Goal: Obtain resource: Download file/media

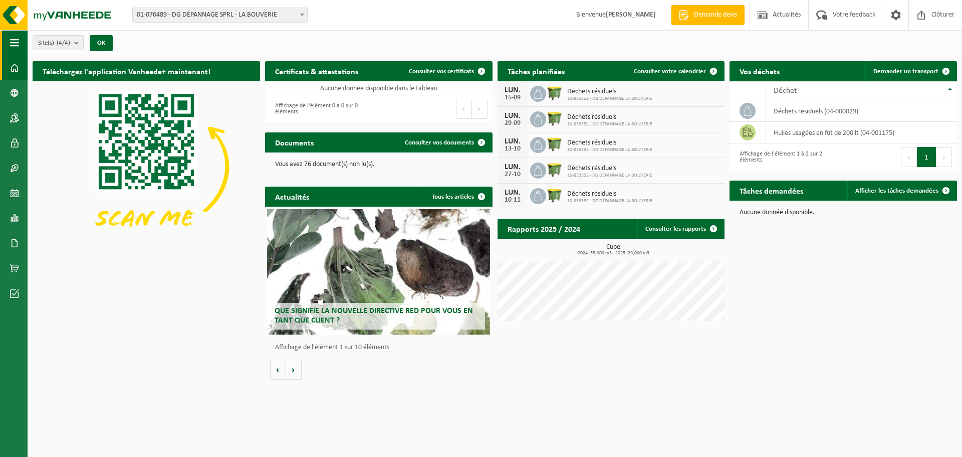
click at [14, 39] on span "button" at bounding box center [14, 42] width 9 height 25
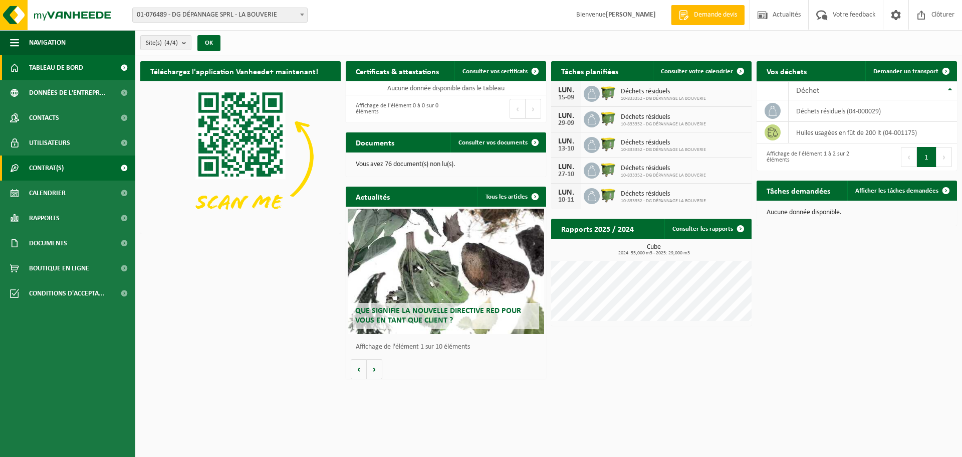
click at [71, 167] on link "Contrat(s)" at bounding box center [67, 167] width 135 height 25
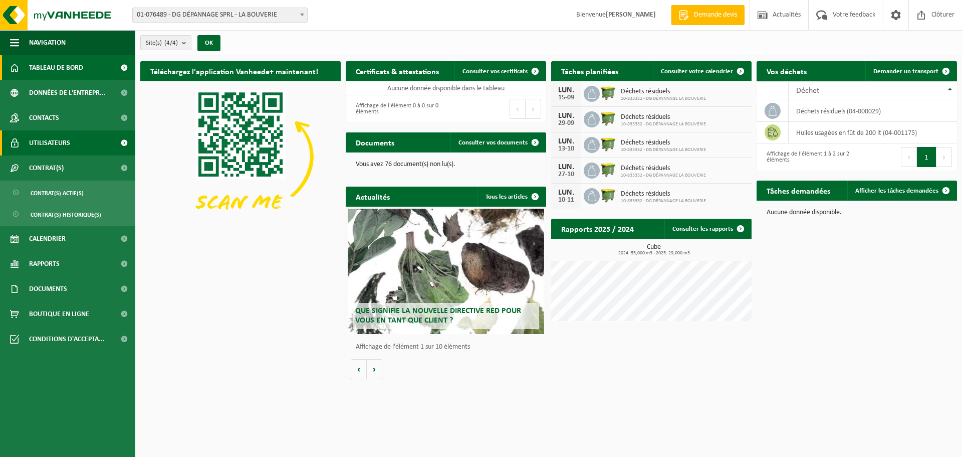
click at [75, 138] on link "Utilisateurs" at bounding box center [67, 142] width 135 height 25
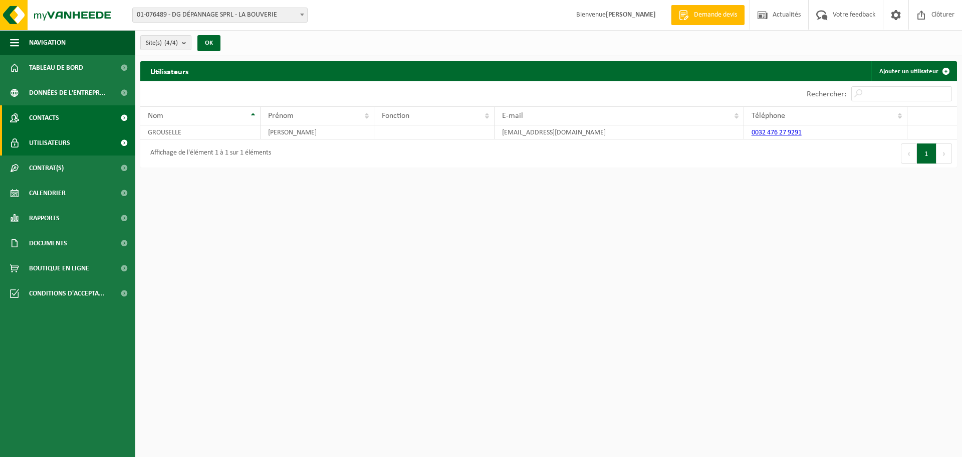
click at [78, 116] on link "Contacts" at bounding box center [67, 117] width 135 height 25
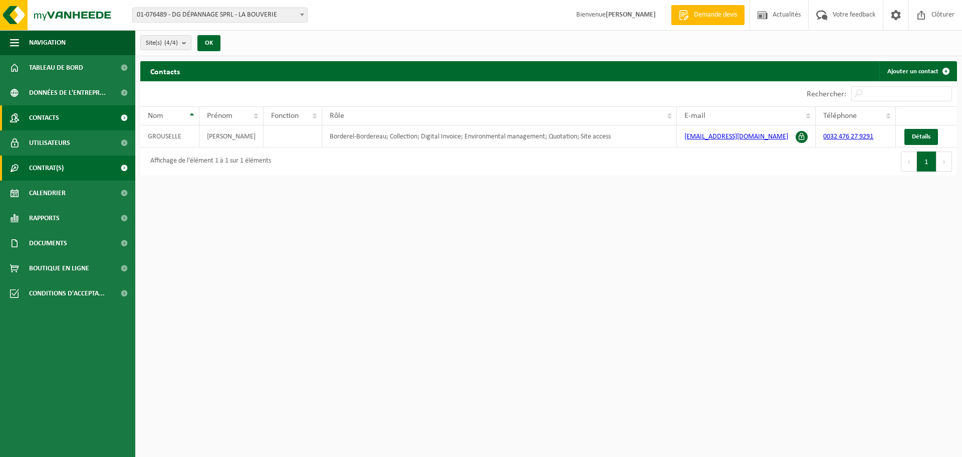
click at [76, 166] on link "Contrat(s)" at bounding box center [67, 167] width 135 height 25
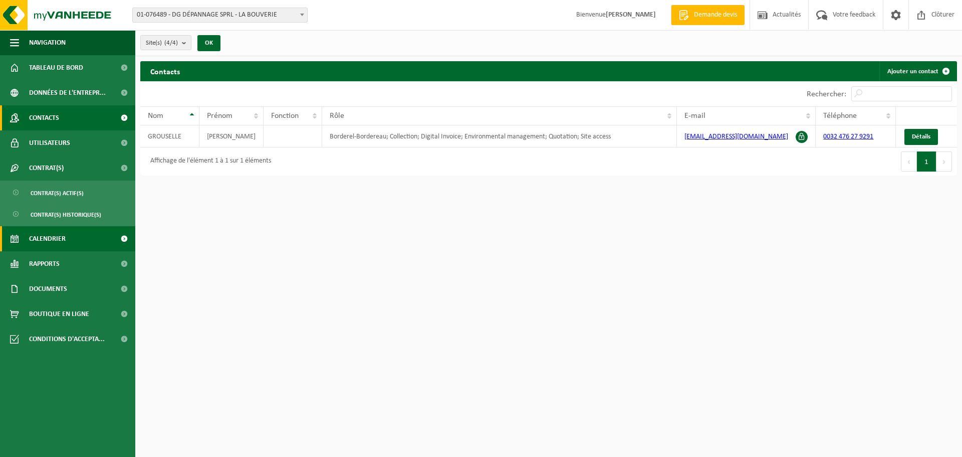
click at [77, 241] on link "Calendrier" at bounding box center [67, 238] width 135 height 25
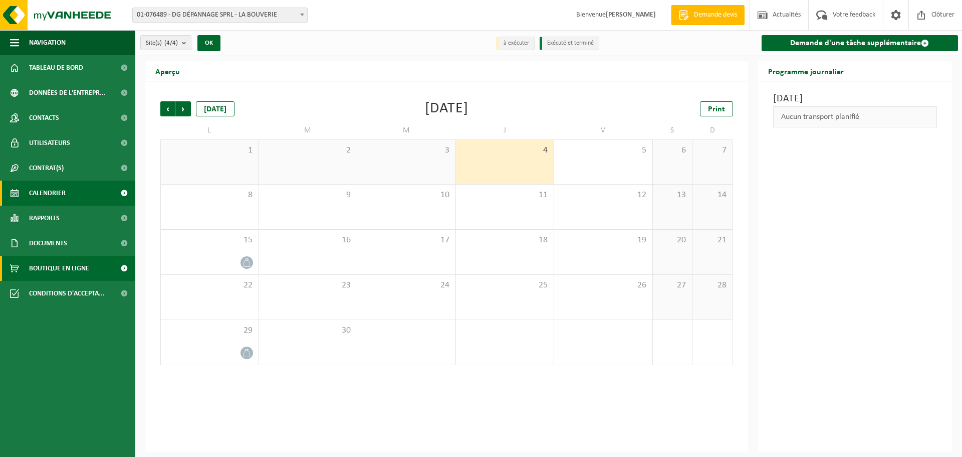
click at [69, 268] on span "Boutique en ligne" at bounding box center [59, 268] width 60 height 25
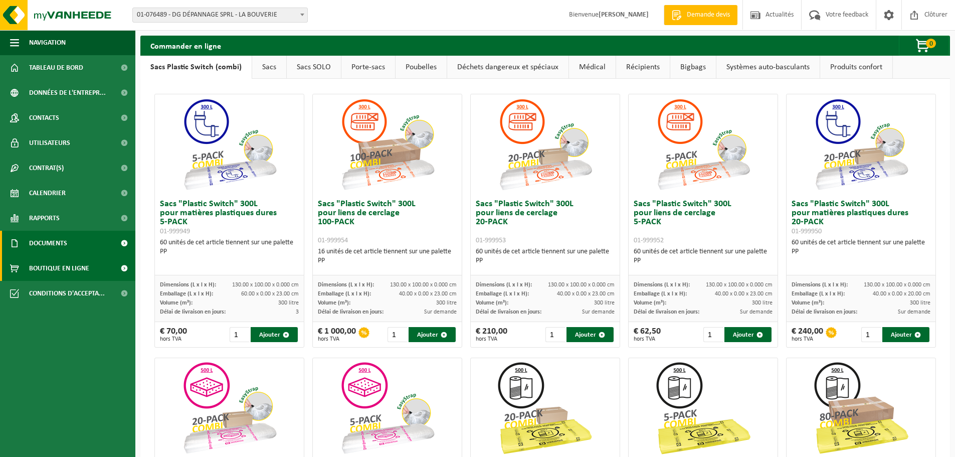
click at [57, 235] on span "Documents" at bounding box center [48, 243] width 38 height 25
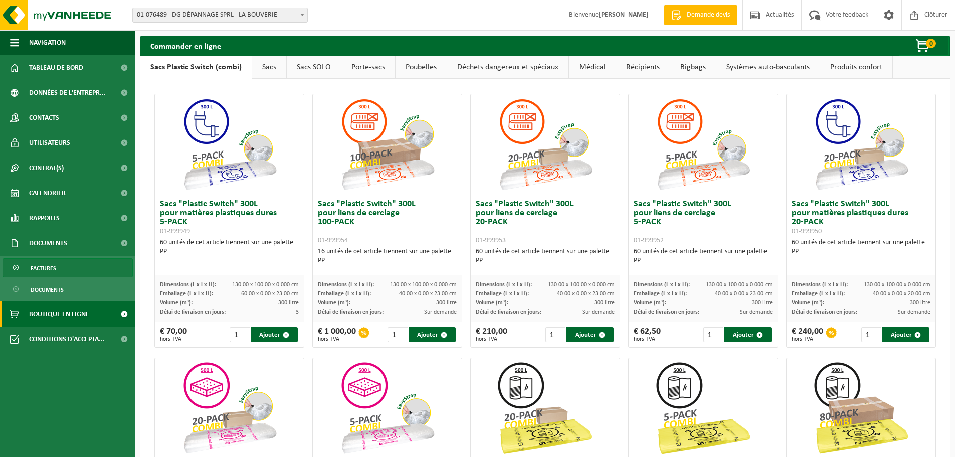
click at [54, 267] on span "Factures" at bounding box center [44, 268] width 26 height 19
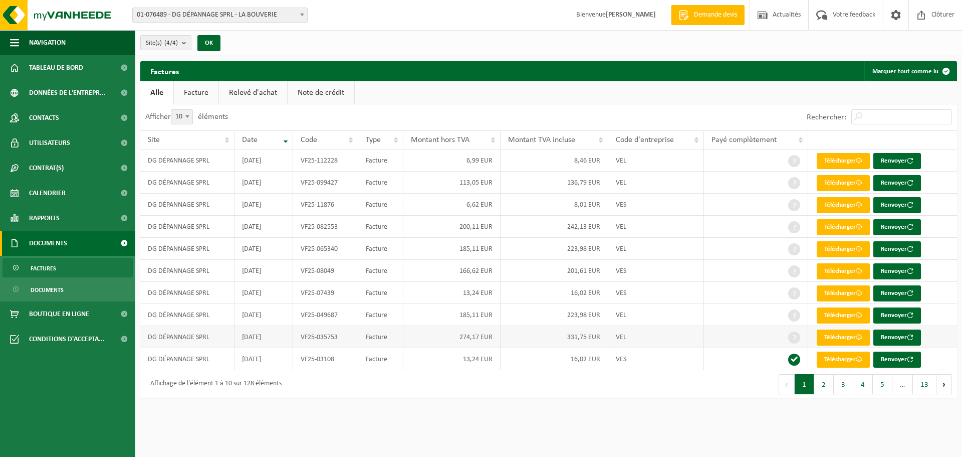
click at [677, 335] on td "VEL" at bounding box center [657, 337] width 96 height 22
click at [598, 333] on td "331,75 EUR" at bounding box center [555, 337] width 108 height 22
click at [602, 337] on td "331,75 EUR" at bounding box center [555, 337] width 108 height 22
click at [845, 338] on link "Télécharger" at bounding box center [843, 337] width 53 height 16
